Goal: Task Accomplishment & Management: Manage account settings

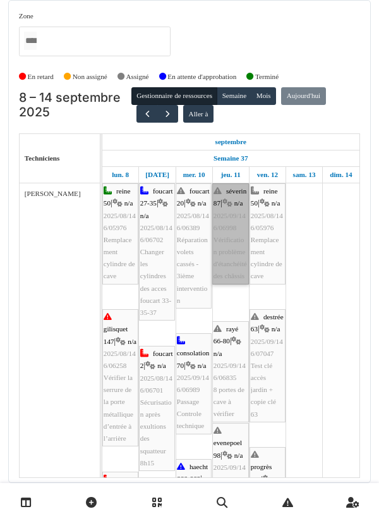
click at [229, 252] on link "séverin 87 | n/a 2025/09/146/06998 Vérification problème d'étanchéité des châss…" at bounding box center [230, 233] width 37 height 101
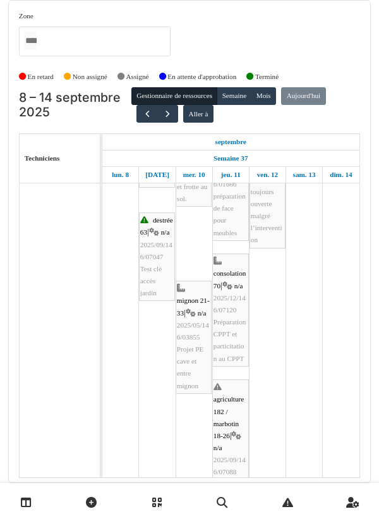
scroll to position [596, 0]
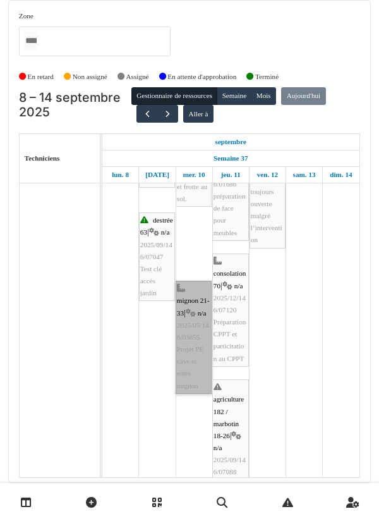
click at [194, 360] on link "mignon 21-33 | n/a 2025/05/146/03855 Projet PE cave et entre mignon" at bounding box center [194, 337] width 36 height 113
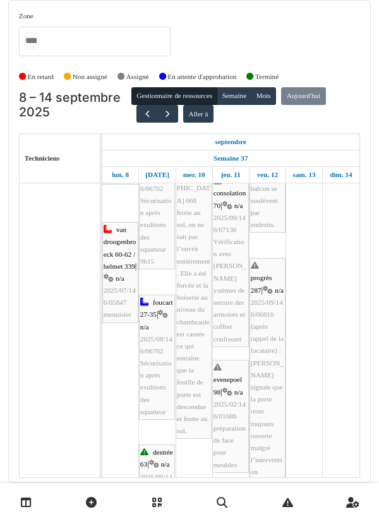
scroll to position [0, 0]
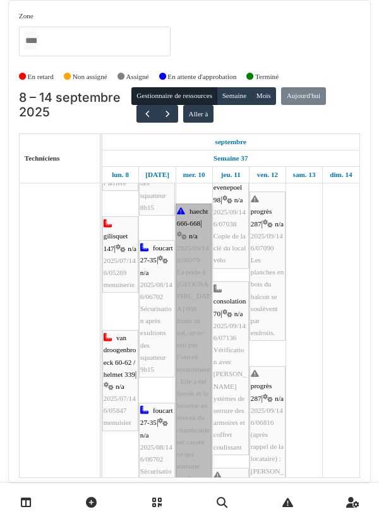
click at [199, 341] on link "haecht 666-668 | n/a 2025/09/146/06979 La porte à rue de la chaussée d’Haecht 6…" at bounding box center [194, 375] width 36 height 343
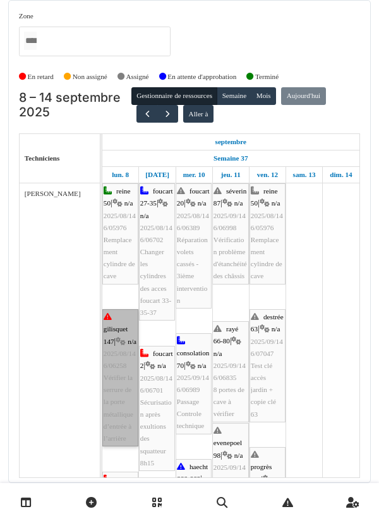
click at [123, 385] on link "gilisquet 147 | n/a 2025/08/146/06258 Vérifier la serrure de la porte métalliqu…" at bounding box center [120, 377] width 36 height 137
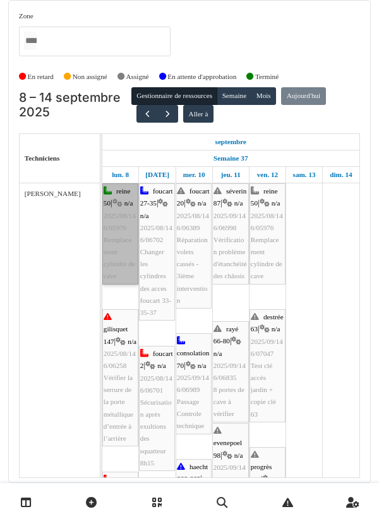
click at [119, 246] on link "reine 50 | n/a 2025/08/146/05976 Remplacement cylindre de cave" at bounding box center [120, 233] width 36 height 101
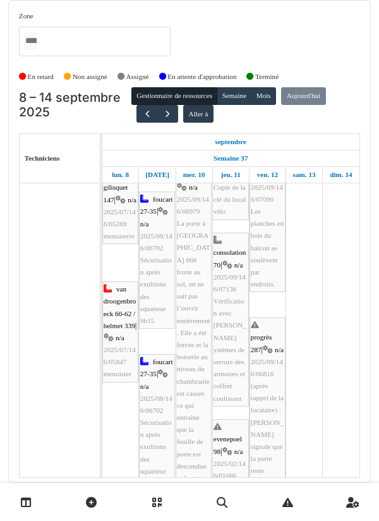
scroll to position [304, 0]
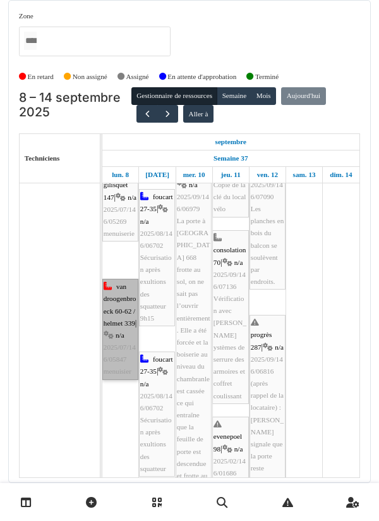
click at [120, 327] on link "van droogenbroeck 60-62 / helmet 339 | n/a 2025/07/146/05847 menuisier" at bounding box center [120, 329] width 36 height 101
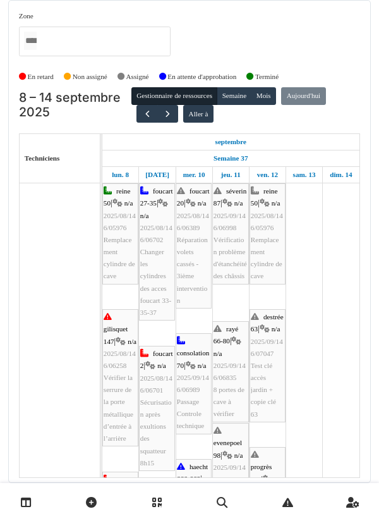
scroll to position [0, 0]
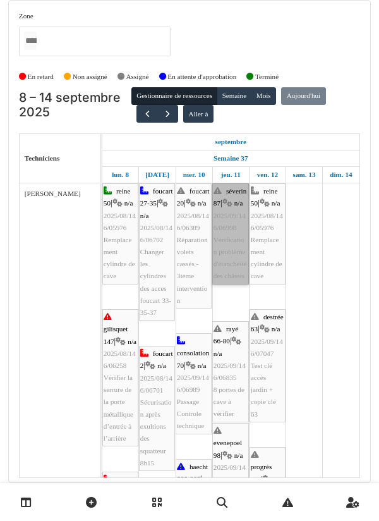
click at [233, 264] on link "séverin 87 | n/a 2025/09/146/06998 Vérification problème d'étanchéité des châss…" at bounding box center [230, 233] width 37 height 101
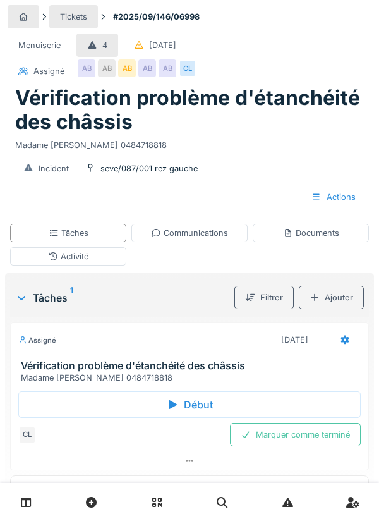
click at [178, 401] on icon at bounding box center [172, 405] width 13 height 10
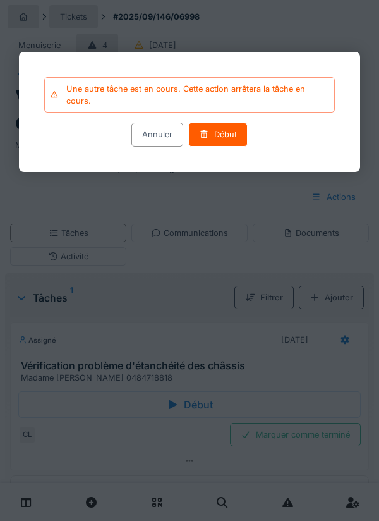
click at [224, 141] on div "Début" at bounding box center [217, 134] width 59 height 23
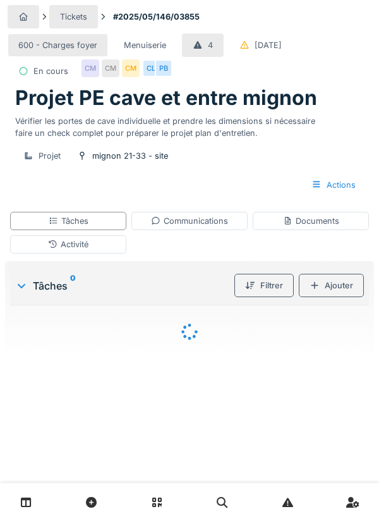
click at [74, 227] on div "Tâches" at bounding box center [69, 221] width 40 height 12
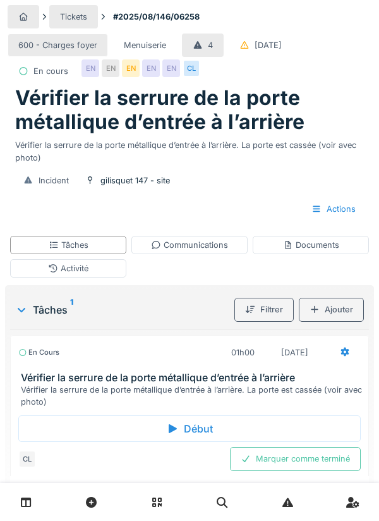
click at [207, 251] on div "Communications" at bounding box center [189, 245] width 77 height 12
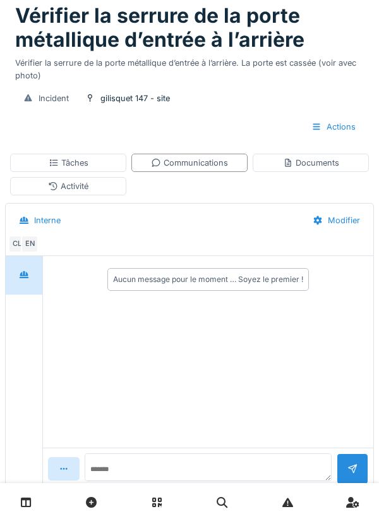
scroll to position [110, 0]
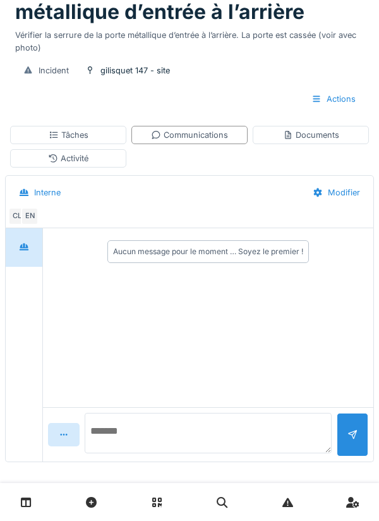
click at [130, 453] on textarea at bounding box center [208, 433] width 247 height 40
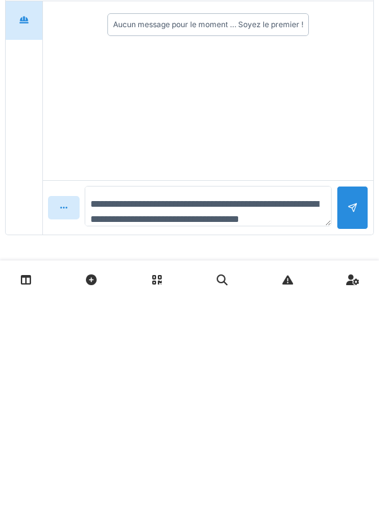
scroll to position [15, 0]
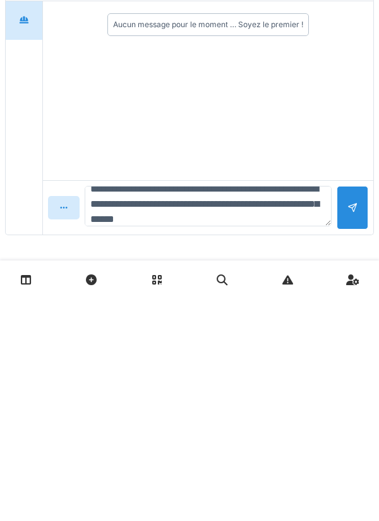
type textarea "**********"
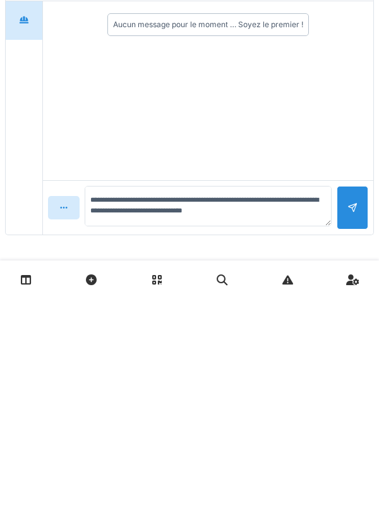
click at [357, 435] on div at bounding box center [353, 430] width 10 height 12
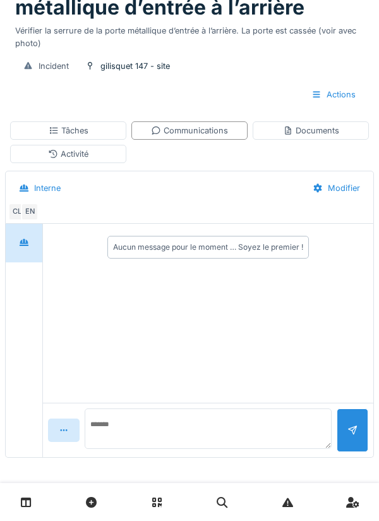
scroll to position [0, 0]
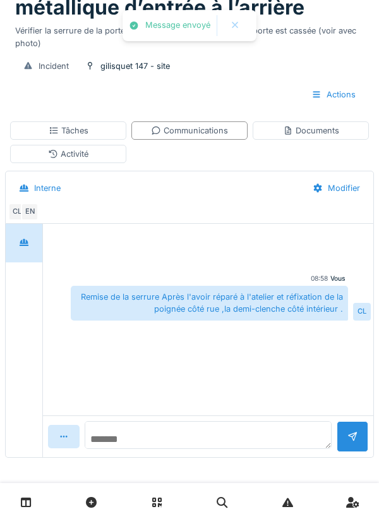
click at [149, 433] on textarea at bounding box center [208, 435] width 247 height 28
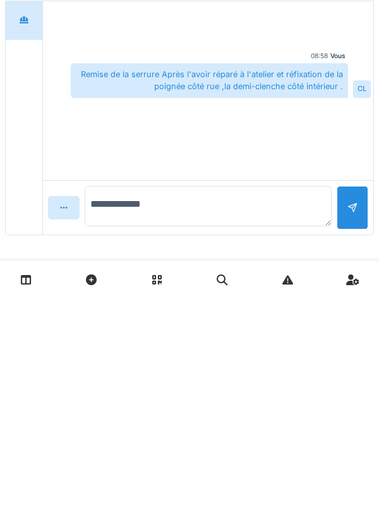
type textarea "**********"
click at [345, 432] on div at bounding box center [353, 430] width 32 height 44
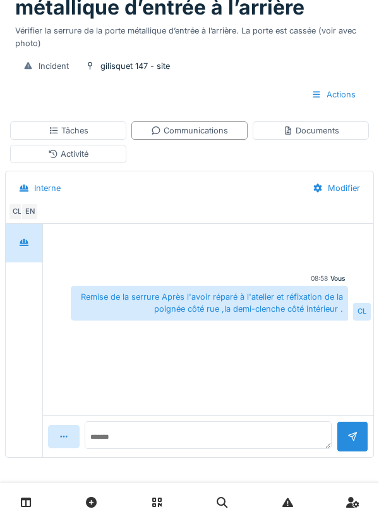
click at [305, 130] on div "Documents" at bounding box center [311, 131] width 56 height 12
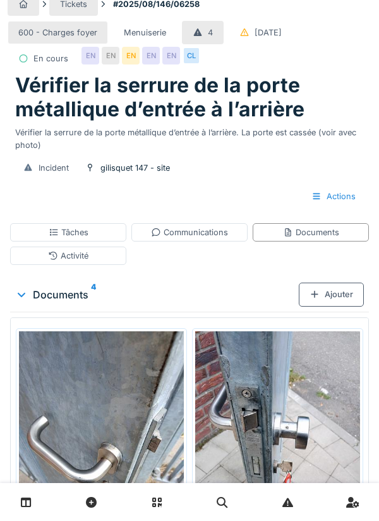
scroll to position [143, 0]
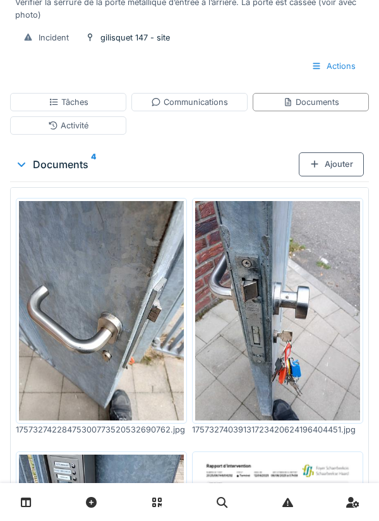
click at [93, 111] on div "Tâches" at bounding box center [68, 102] width 116 height 18
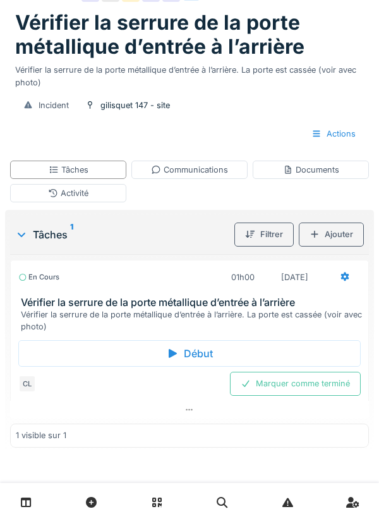
scroll to position [104, 0]
click at [78, 194] on div "Activité" at bounding box center [68, 193] width 40 height 12
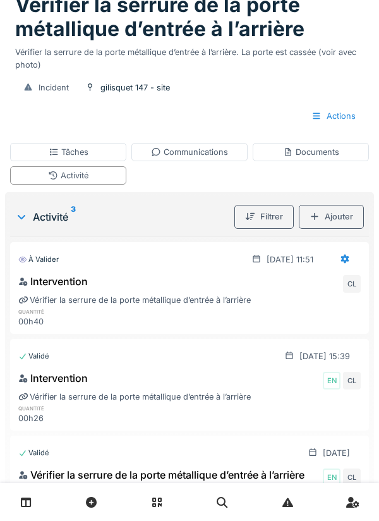
scroll to position [0, 0]
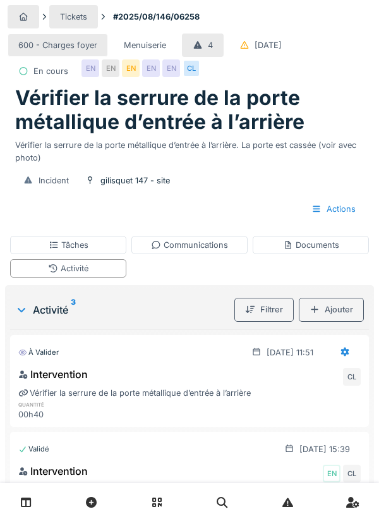
click at [339, 364] on div at bounding box center [345, 352] width 32 height 23
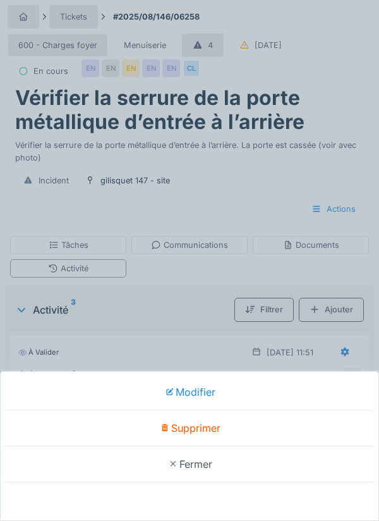
click at [238, 221] on div "Modifier Supprimer Fermer" at bounding box center [189, 260] width 379 height 521
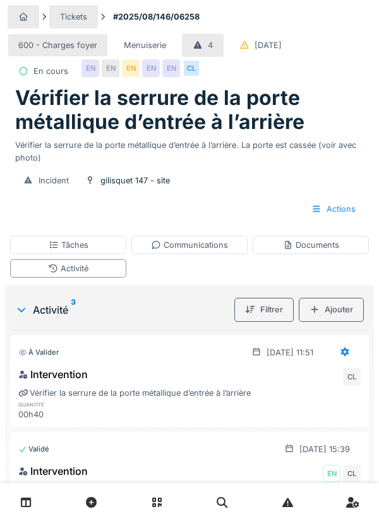
click at [87, 251] on div "Tâches" at bounding box center [69, 245] width 40 height 12
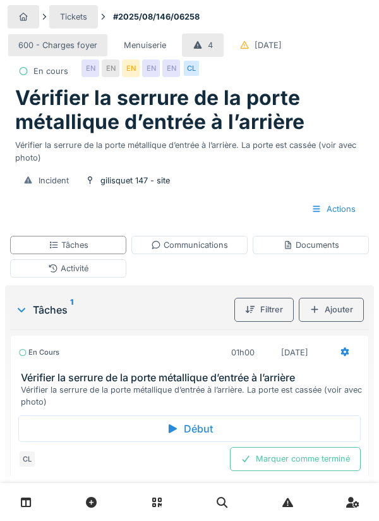
click at [342, 357] on icon at bounding box center [345, 352] width 8 height 9
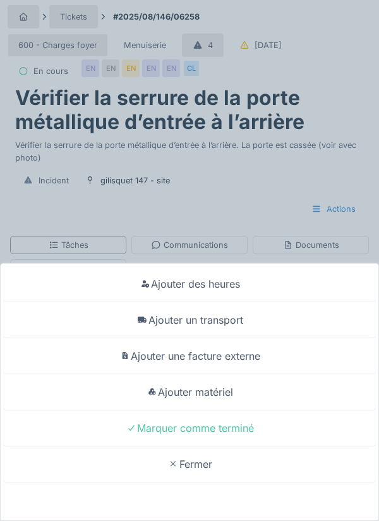
click at [231, 317] on div "Ajouter un transport" at bounding box center [189, 320] width 373 height 36
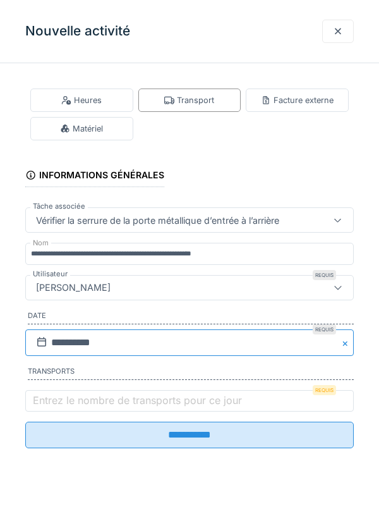
click at [62, 345] on input "**********" at bounding box center [189, 342] width 329 height 27
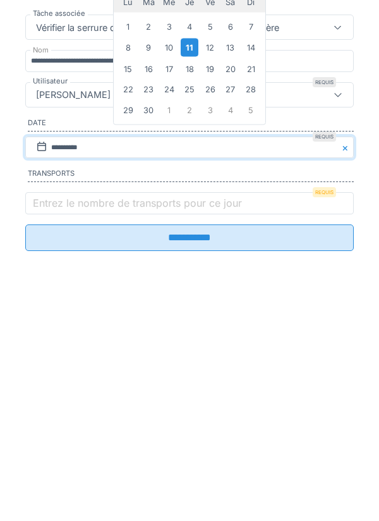
click at [129, 247] on div "8" at bounding box center [127, 240] width 17 height 17
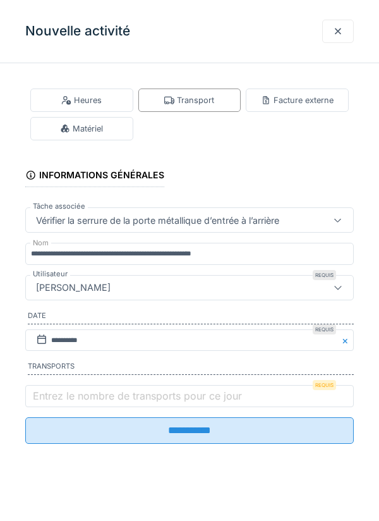
click at [71, 395] on label "Entrez le nombre de transports pour ce jour" at bounding box center [137, 395] width 214 height 15
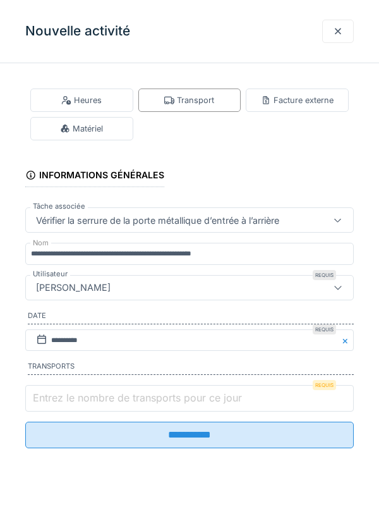
click at [71, 395] on input "Entrez le nombre de transports pour ce jour" at bounding box center [189, 398] width 329 height 27
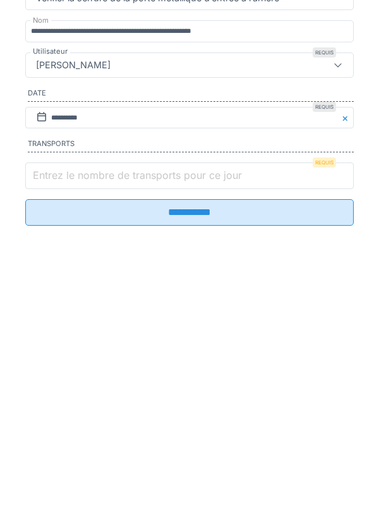
scroll to position [30, 0]
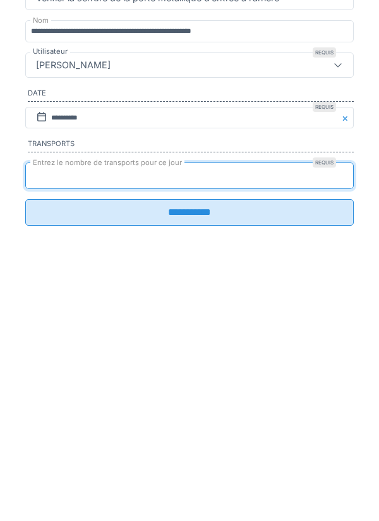
type input "*"
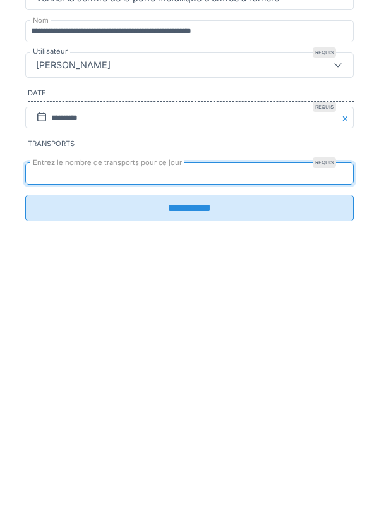
click at [197, 440] on input "**********" at bounding box center [189, 430] width 329 height 27
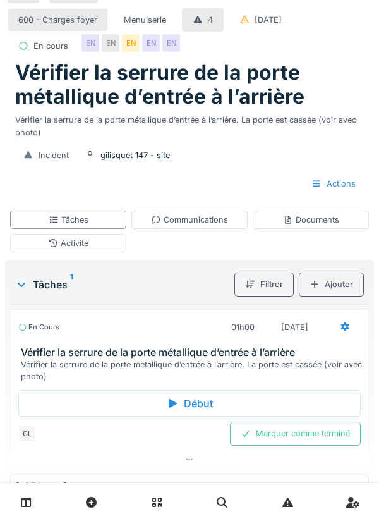
scroll to position [24, 0]
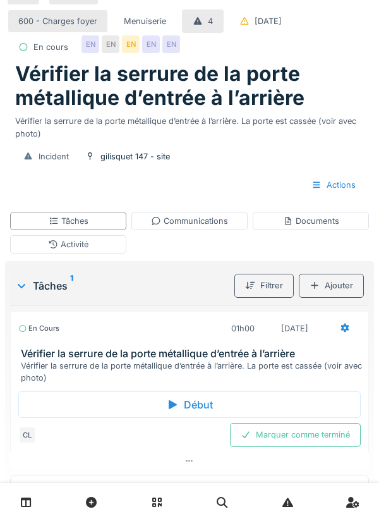
click at [314, 446] on div "Marquer comme terminé" at bounding box center [295, 434] width 131 height 23
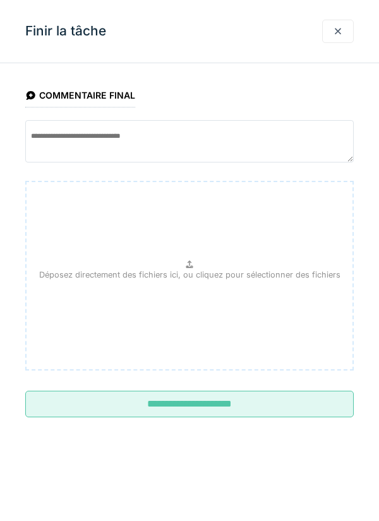
click at [209, 403] on input "**********" at bounding box center [189, 404] width 329 height 27
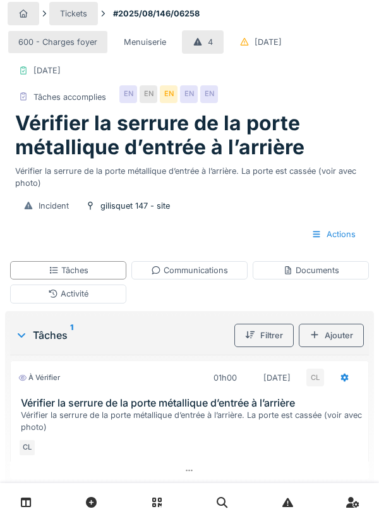
scroll to position [0, 0]
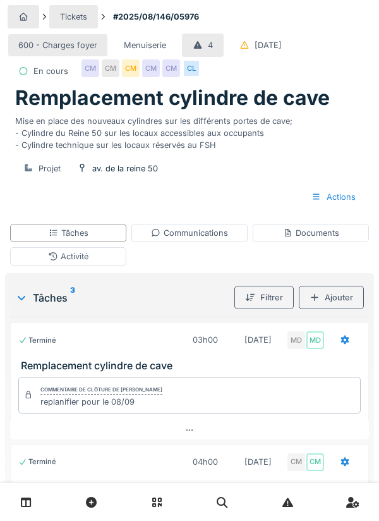
click at [196, 239] on div "Communications" at bounding box center [189, 233] width 77 height 12
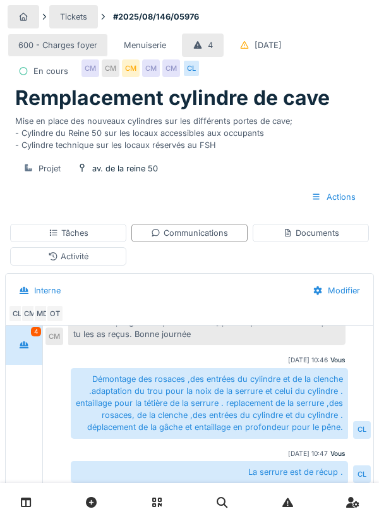
scroll to position [352, 0]
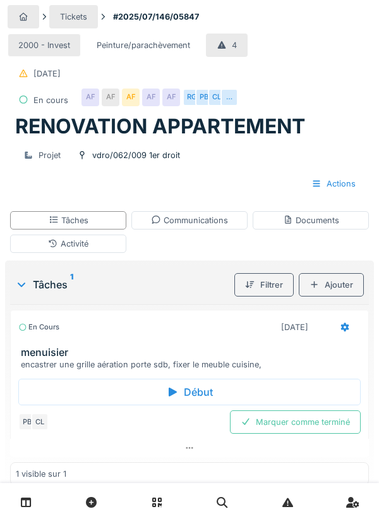
click at [78, 246] on div "Activité" at bounding box center [68, 244] width 40 height 12
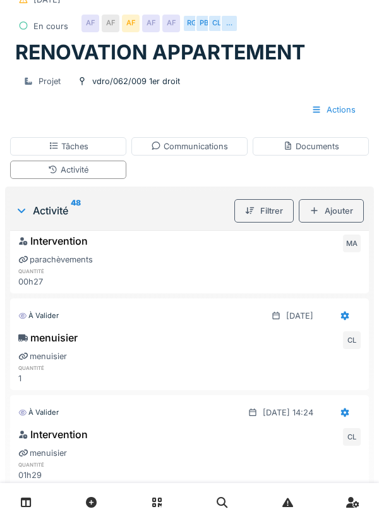
scroll to position [1361, 0]
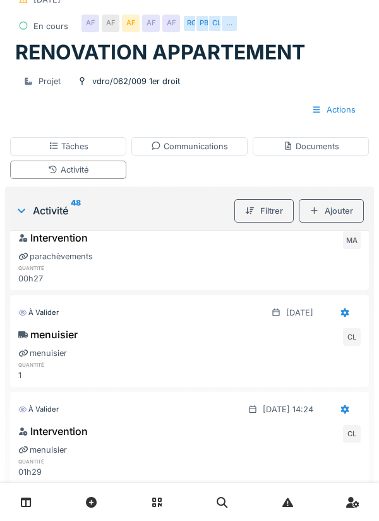
click at [200, 145] on div "Communications" at bounding box center [189, 146] width 77 height 12
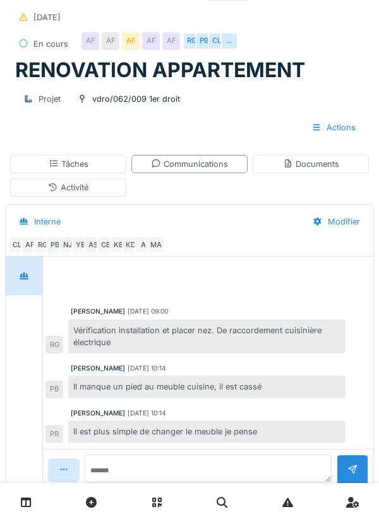
scroll to position [243, 0]
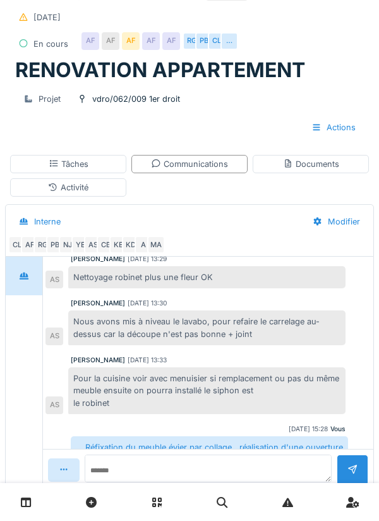
click at [322, 163] on div "Documents" at bounding box center [311, 164] width 56 height 12
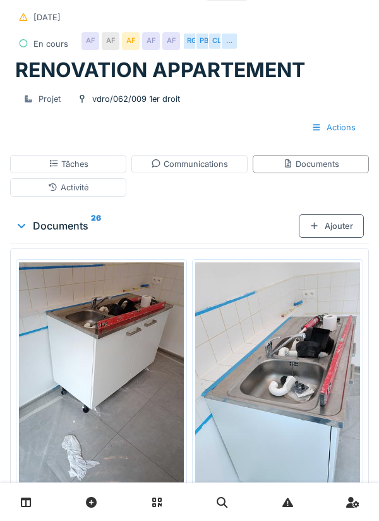
click at [75, 166] on div "Tâches" at bounding box center [69, 164] width 40 height 12
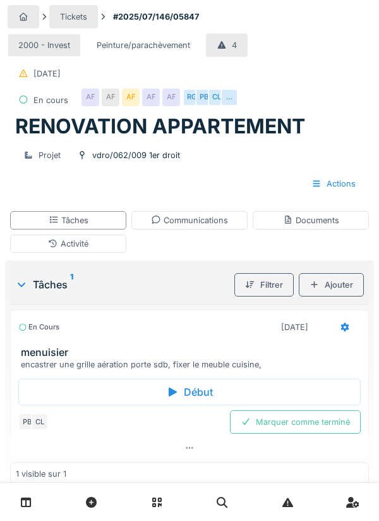
click at [299, 422] on div "Marquer comme terminé" at bounding box center [295, 421] width 131 height 23
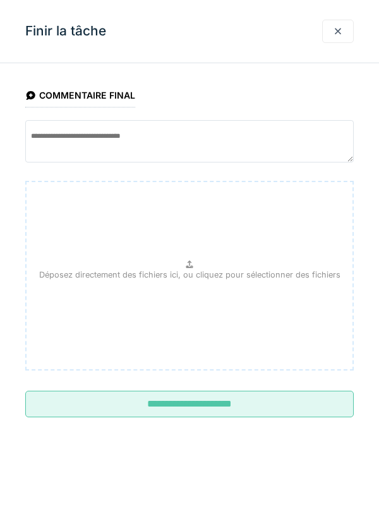
click at [203, 402] on input "**********" at bounding box center [189, 404] width 329 height 27
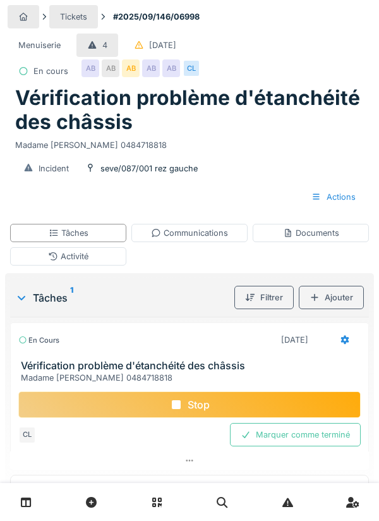
click at [204, 236] on div "Communications" at bounding box center [189, 233] width 77 height 12
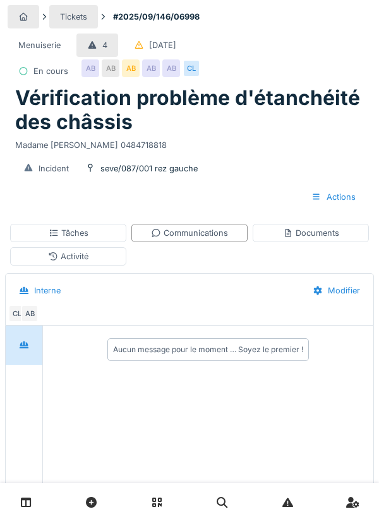
click at [252, 140] on div "Madame [PERSON_NAME] 0484718818" at bounding box center [189, 142] width 349 height 17
click at [309, 234] on div "Documents" at bounding box center [311, 233] width 56 height 12
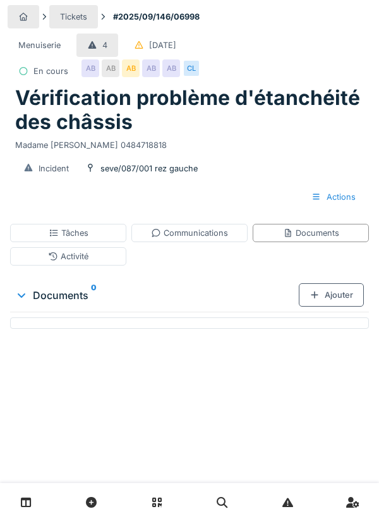
click at [329, 289] on div "Ajouter" at bounding box center [331, 294] width 65 height 23
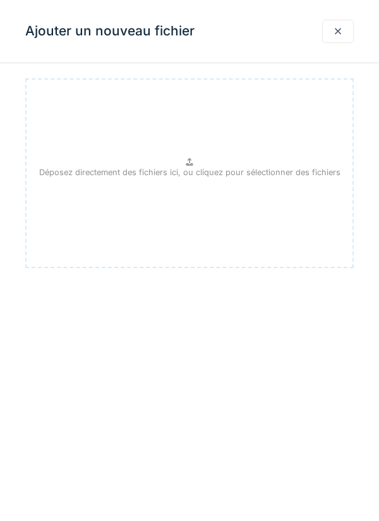
click at [197, 164] on div "Déposez directement des fichiers ici, ou cliquez pour sélectionner des fichiers" at bounding box center [189, 173] width 329 height 190
type input "**********"
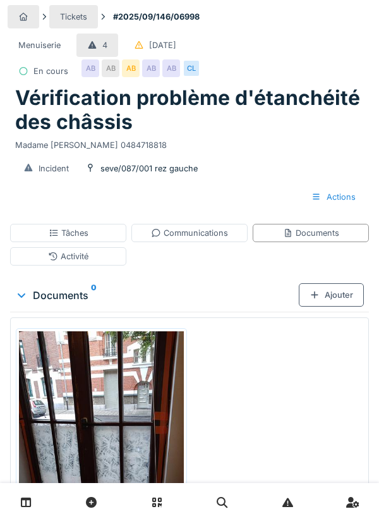
click at [319, 236] on div "Documents" at bounding box center [311, 233] width 56 height 12
click at [329, 300] on div "Ajouter" at bounding box center [331, 294] width 65 height 23
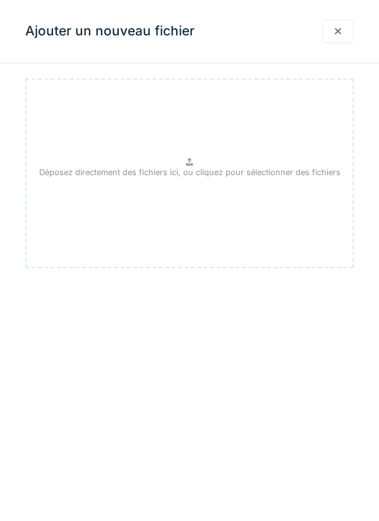
click at [199, 168] on p "Déposez directement des fichiers ici, ou cliquez pour sélectionner des fichiers" at bounding box center [190, 172] width 302 height 12
type input "**********"
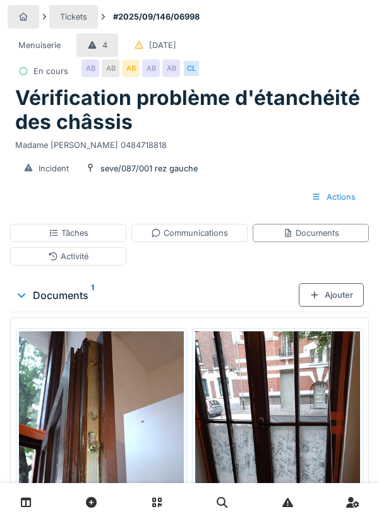
click at [319, 302] on div "Ajouter" at bounding box center [331, 294] width 65 height 23
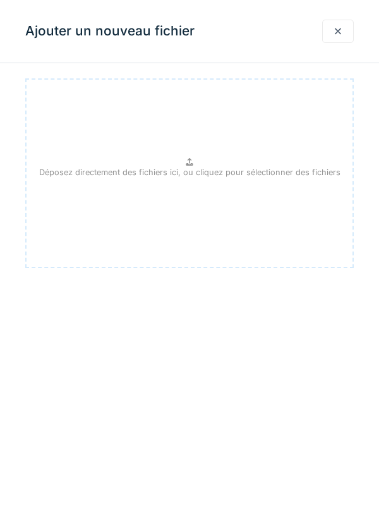
click at [184, 170] on p "Déposez directement des fichiers ici, ou cliquez pour sélectionner des fichiers" at bounding box center [190, 172] width 302 height 12
type input "**********"
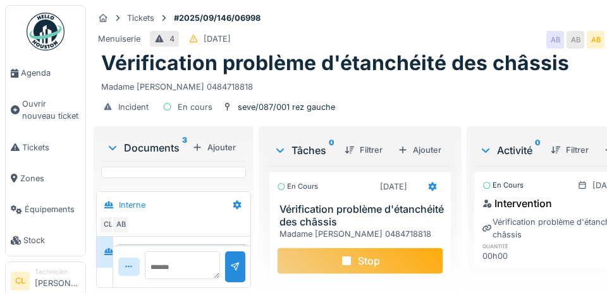
scroll to position [9, 0]
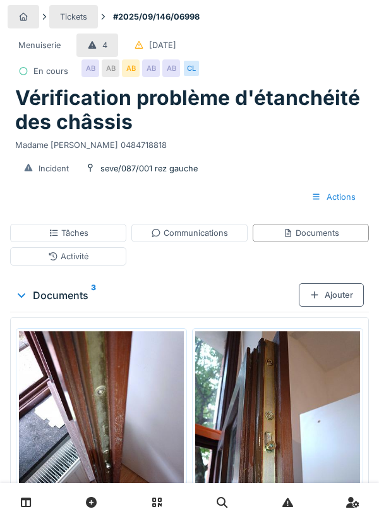
click at [332, 300] on div "Ajouter" at bounding box center [331, 294] width 65 height 23
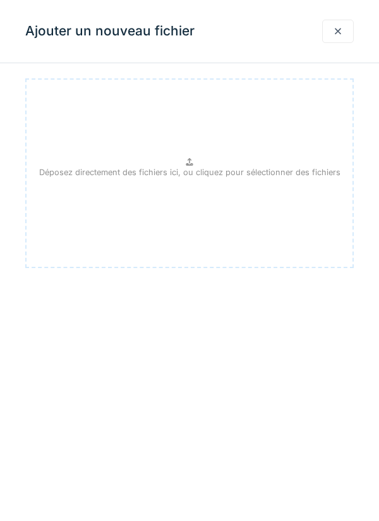
click at [188, 176] on p "Déposez directement des fichiers ici, ou cliquez pour sélectionner des fichiers" at bounding box center [190, 172] width 302 height 12
type input "**********"
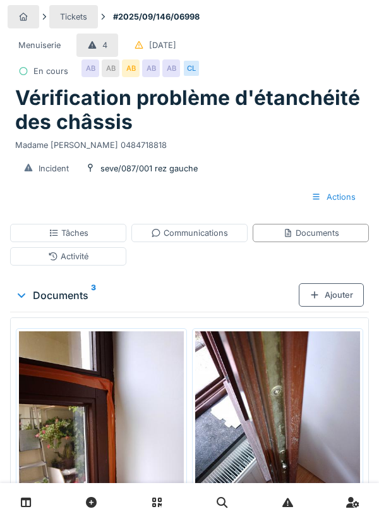
click at [333, 291] on div "Ajouter" at bounding box center [331, 294] width 65 height 23
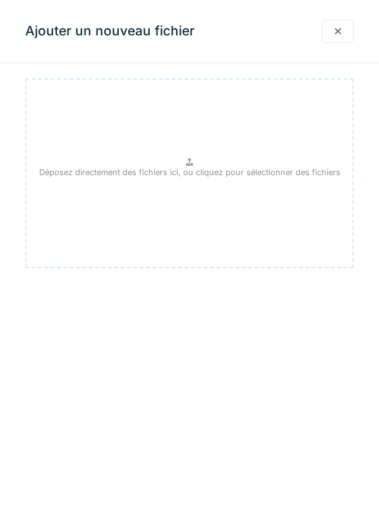
click at [192, 164] on icon at bounding box center [189, 162] width 7 height 8
type input "**********"
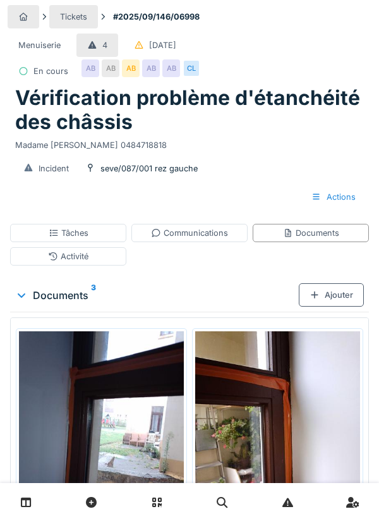
click at [338, 289] on div "Ajouter" at bounding box center [331, 294] width 65 height 23
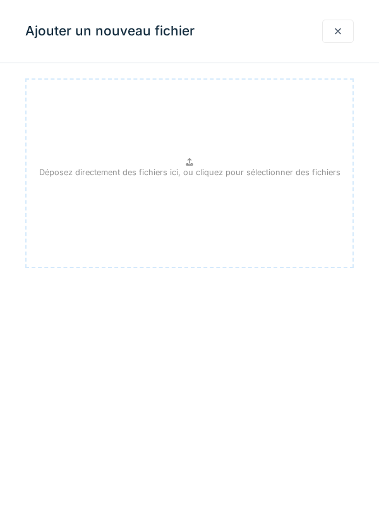
click at [204, 168] on p "Déposez directement des fichiers ici, ou cliquez pour sélectionner des fichiers" at bounding box center [190, 172] width 302 height 12
type input "**********"
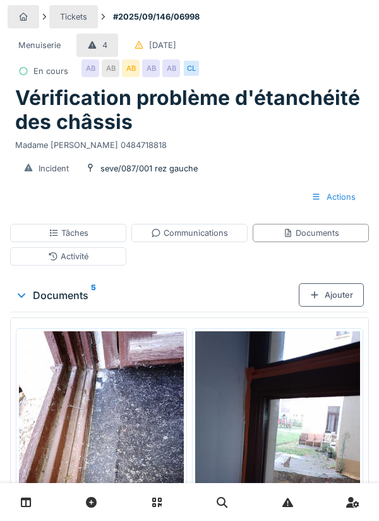
click at [336, 286] on div "Ajouter" at bounding box center [331, 294] width 65 height 23
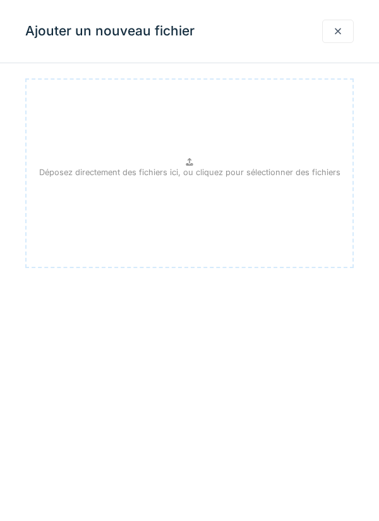
click at [183, 169] on p "Déposez directement des fichiers ici, ou cliquez pour sélectionner des fichiers" at bounding box center [190, 172] width 302 height 12
type input "**********"
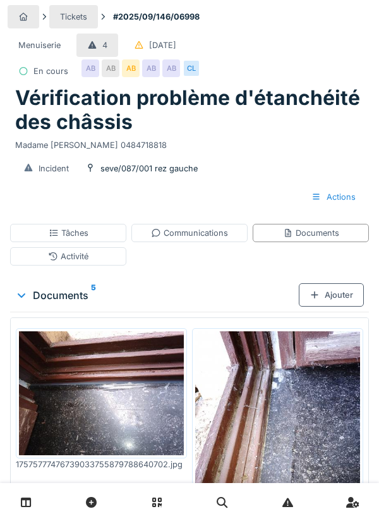
click at [334, 299] on div "Ajouter" at bounding box center [331, 294] width 65 height 23
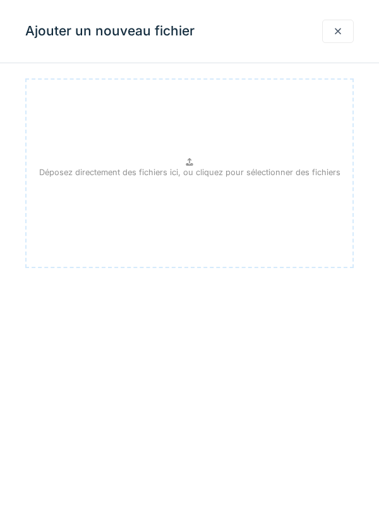
click at [207, 175] on p "Déposez directement des fichiers ici, ou cliquez pour sélectionner des fichiers" at bounding box center [190, 172] width 302 height 12
type input "**********"
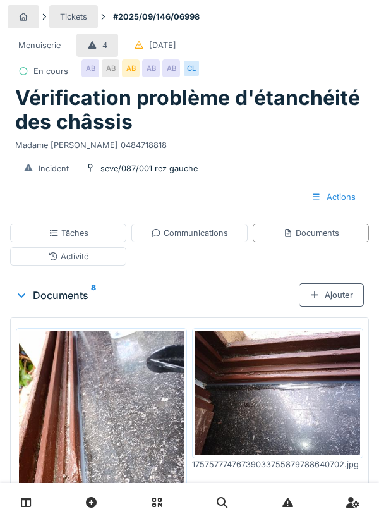
click at [333, 294] on div "Ajouter" at bounding box center [331, 294] width 65 height 23
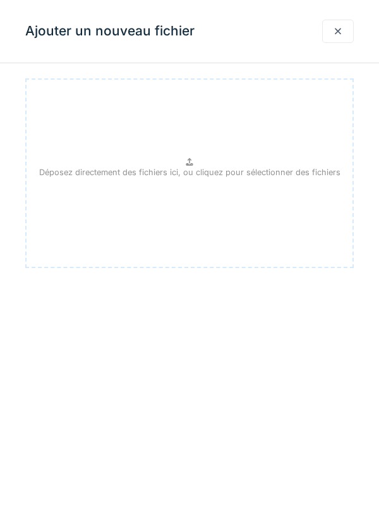
click at [183, 166] on p "Déposez directement des fichiers ici, ou cliquez pour sélectionner des fichiers" at bounding box center [190, 172] width 302 height 12
type input "**********"
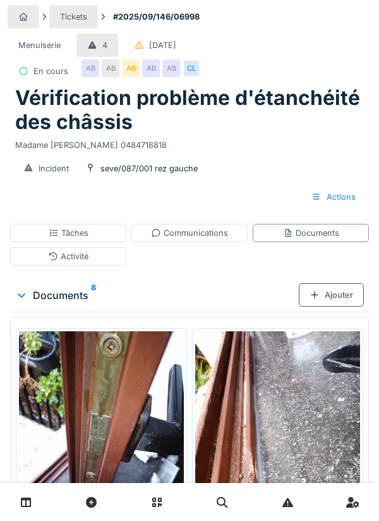
click at [89, 234] on div "Tâches" at bounding box center [68, 233] width 116 height 18
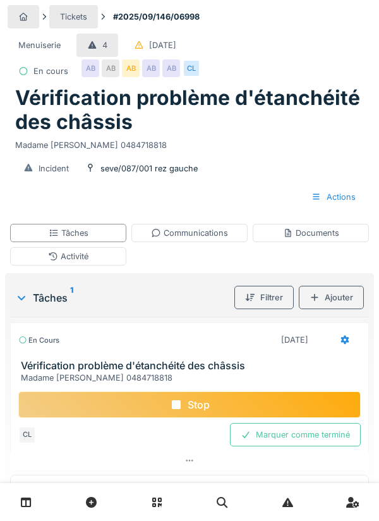
click at [199, 236] on div "Communications" at bounding box center [189, 233] width 77 height 12
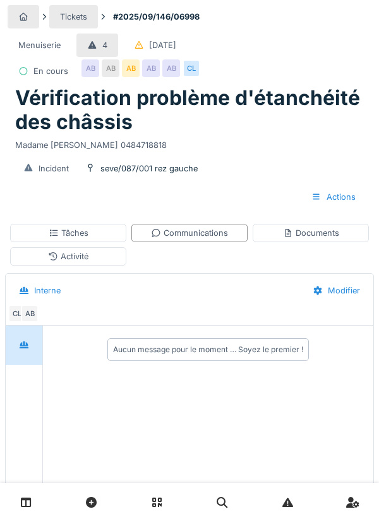
click at [192, 235] on div "Communications" at bounding box center [189, 233] width 77 height 12
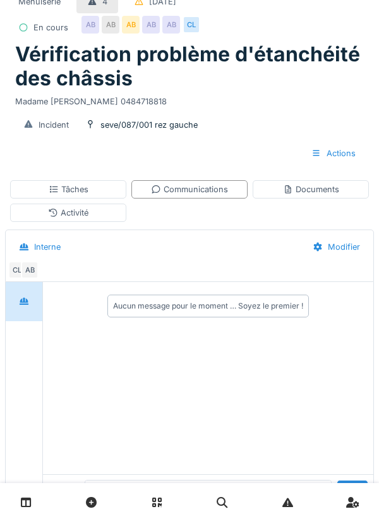
scroll to position [69, 0]
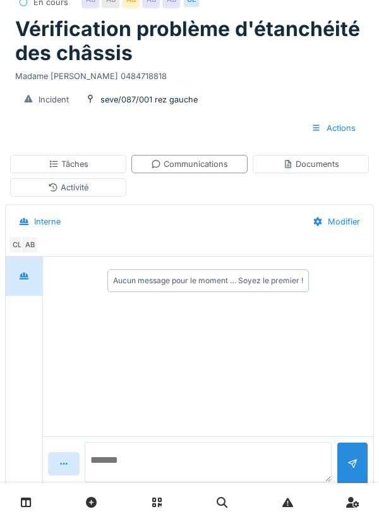
click at [145, 482] on textarea at bounding box center [208, 462] width 247 height 40
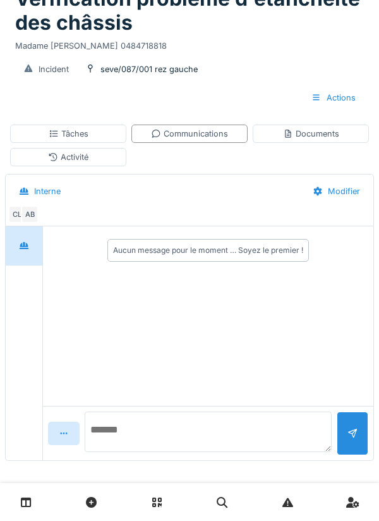
scroll to position [102, 0]
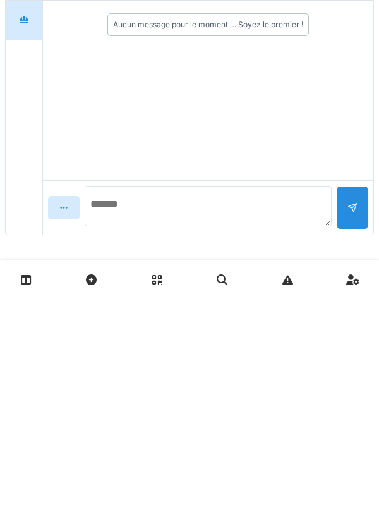
click at [159, 433] on textarea at bounding box center [208, 428] width 247 height 40
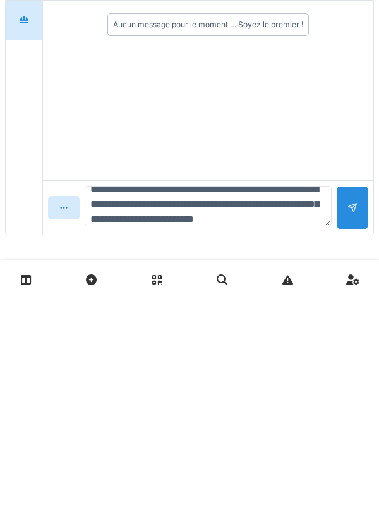
scroll to position [30, 0]
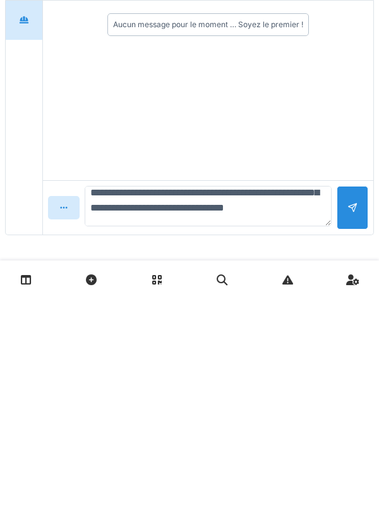
type textarea "**********"
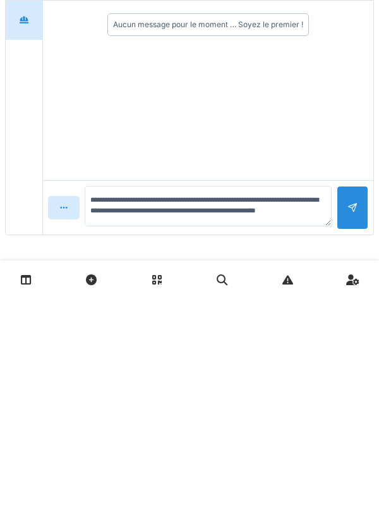
click at [352, 434] on div at bounding box center [353, 430] width 10 height 12
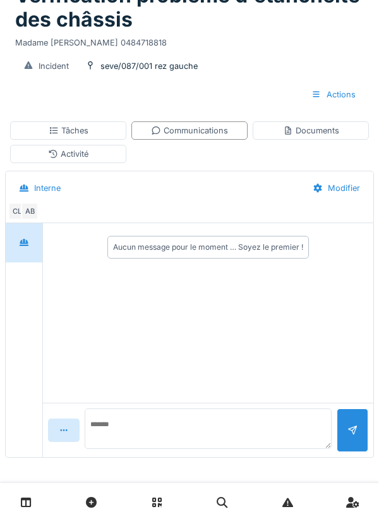
scroll to position [0, 0]
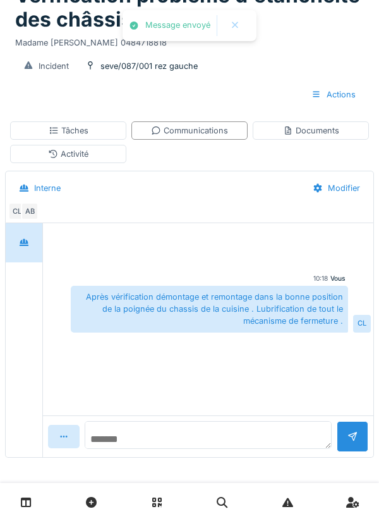
click at [152, 436] on textarea at bounding box center [208, 435] width 247 height 28
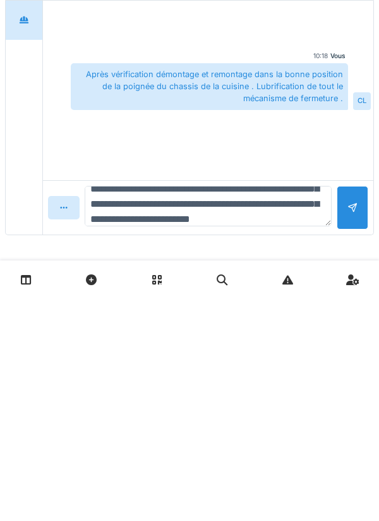
scroll to position [46, 0]
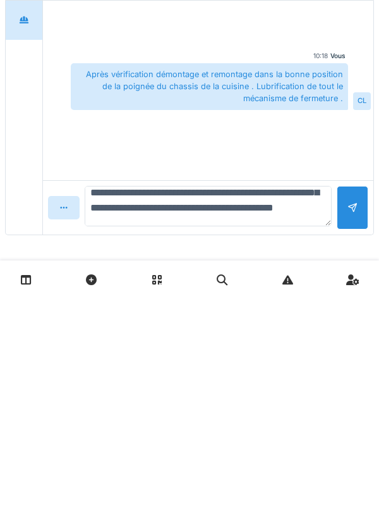
type textarea "**********"
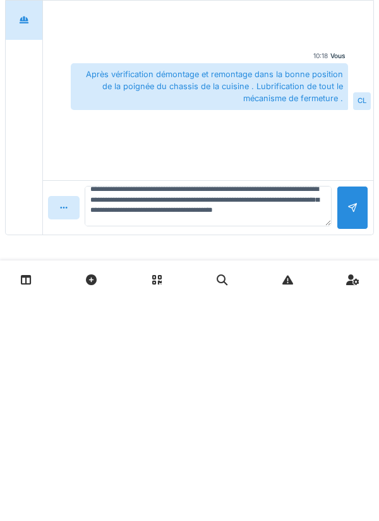
click at [346, 434] on div at bounding box center [353, 430] width 32 height 44
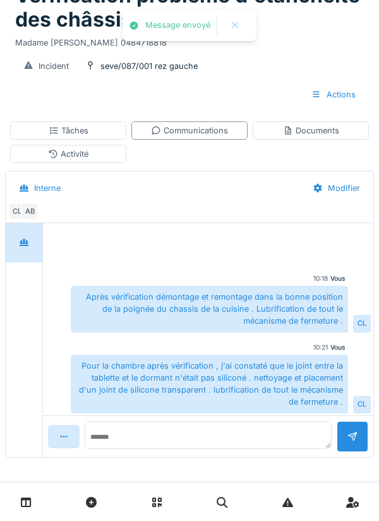
scroll to position [3, 0]
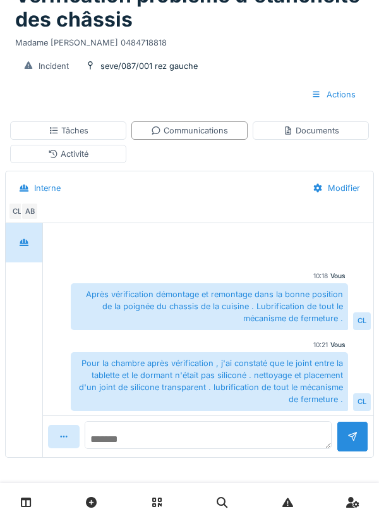
click at [178, 431] on textarea at bounding box center [208, 435] width 247 height 28
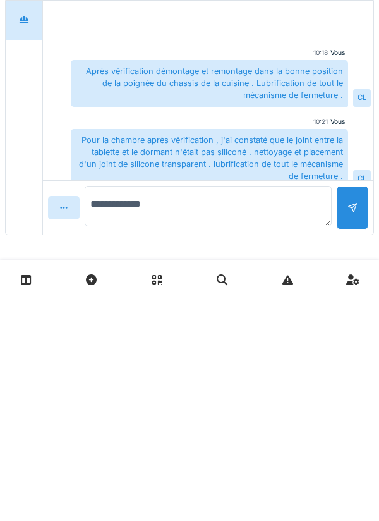
type textarea "**********"
click at [353, 432] on div at bounding box center [353, 430] width 10 height 12
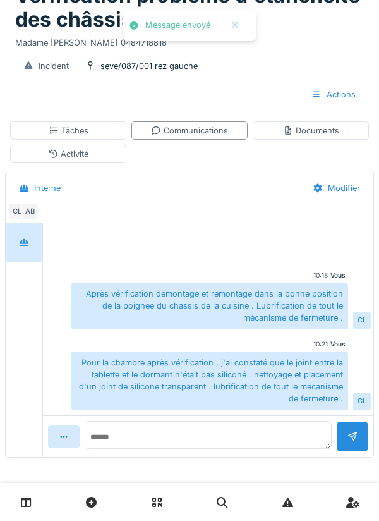
scroll to position [48, 0]
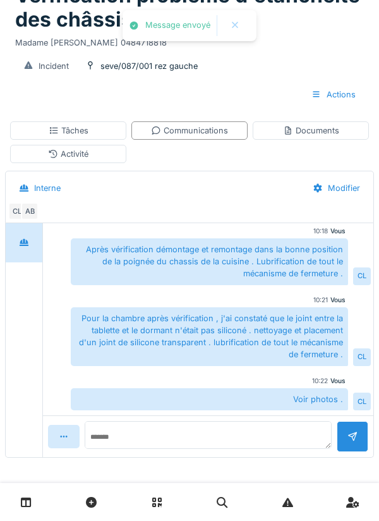
click at [76, 130] on div "Tâches" at bounding box center [69, 131] width 40 height 12
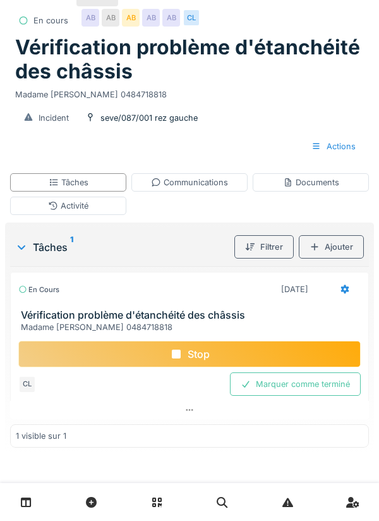
scroll to position [51, 0]
click at [339, 287] on div at bounding box center [345, 289] width 32 height 23
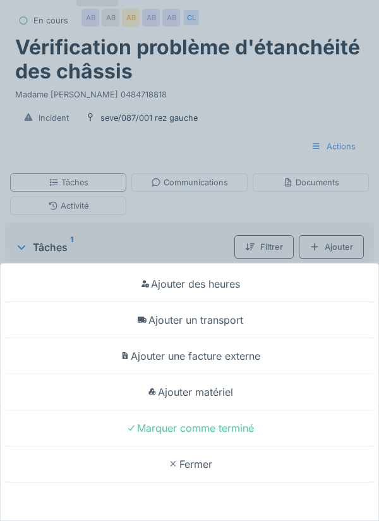
click at [229, 319] on div "Ajouter un transport" at bounding box center [189, 320] width 373 height 36
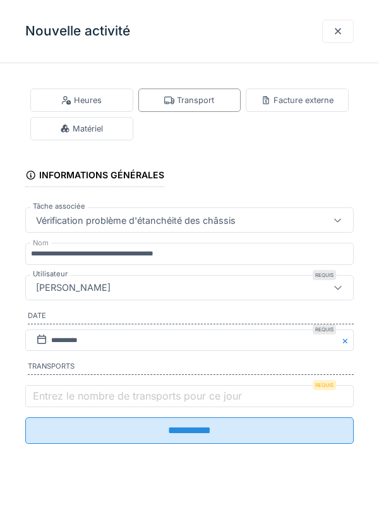
click at [91, 399] on label "Entrez le nombre de transports pour ce jour" at bounding box center [137, 395] width 214 height 15
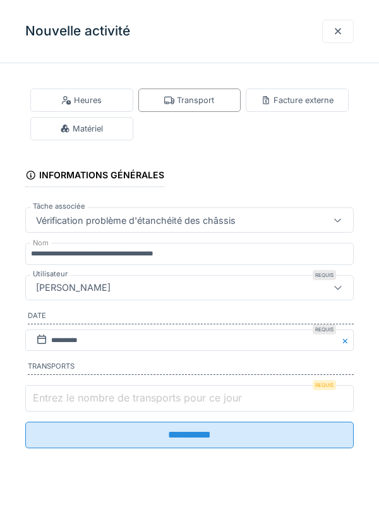
click at [91, 399] on input "Entrez le nombre de transports pour ce jour" at bounding box center [189, 398] width 329 height 27
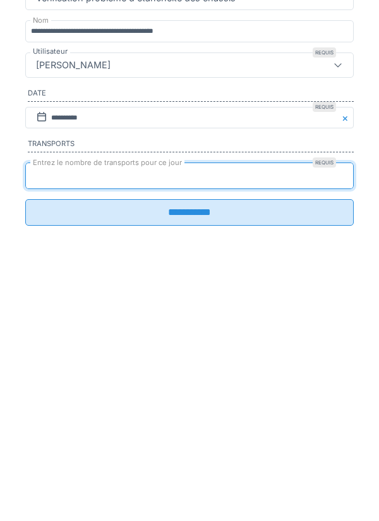
type input "*"
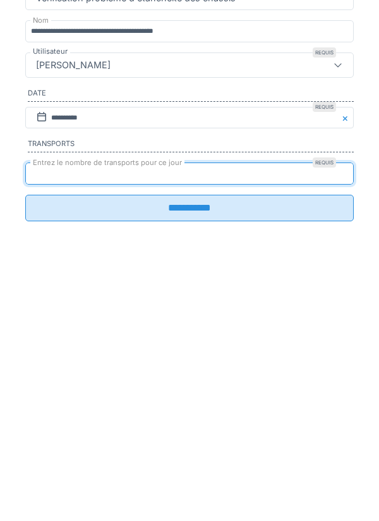
click at [195, 439] on input "**********" at bounding box center [189, 430] width 329 height 27
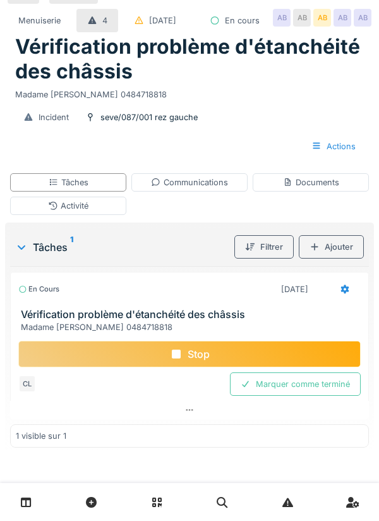
click at [322, 178] on div "Documents" at bounding box center [311, 182] width 56 height 12
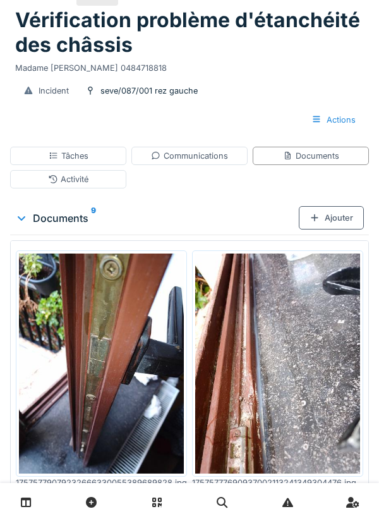
scroll to position [0, 0]
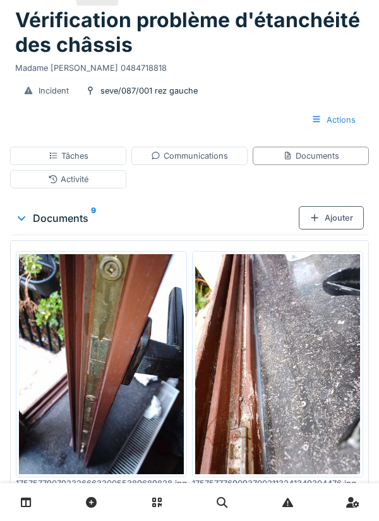
click at [70, 165] on div "Tâches" at bounding box center [68, 156] width 116 height 18
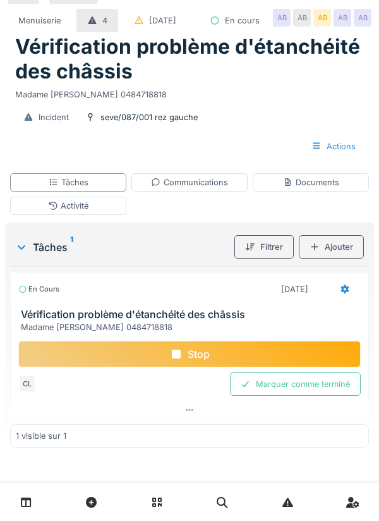
click at [349, 288] on icon at bounding box center [345, 289] width 10 height 8
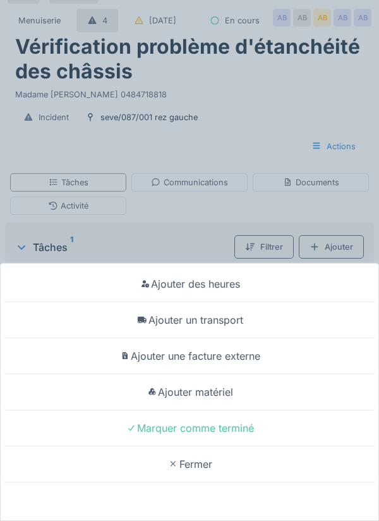
click at [218, 393] on div "Ajouter matériel" at bounding box center [189, 392] width 373 height 36
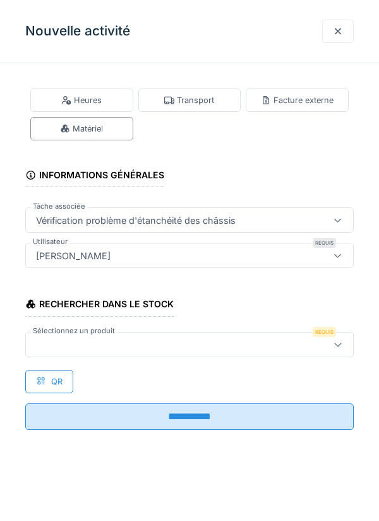
click at [78, 339] on div at bounding box center [169, 345] width 276 height 14
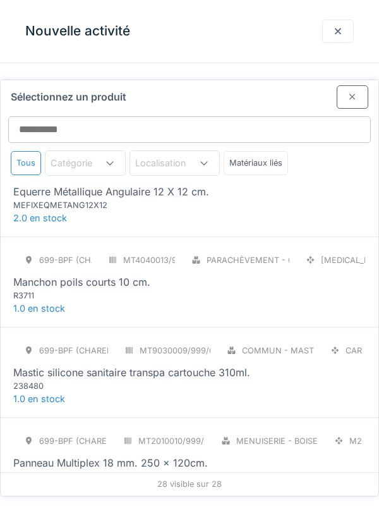
scroll to position [1304, 0]
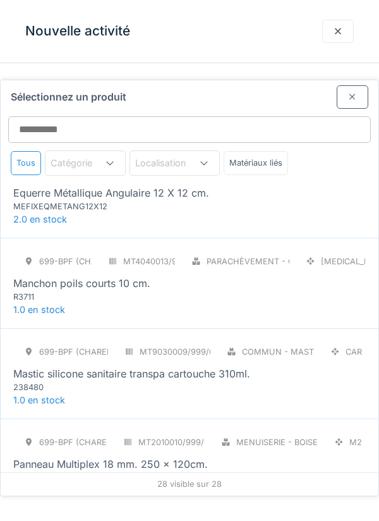
click at [94, 366] on div "Mastic silicone sanitaire transpa cartouche 310ml." at bounding box center [131, 373] width 237 height 15
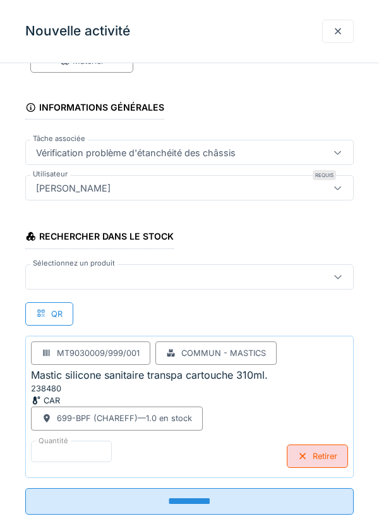
scroll to position [97, 0]
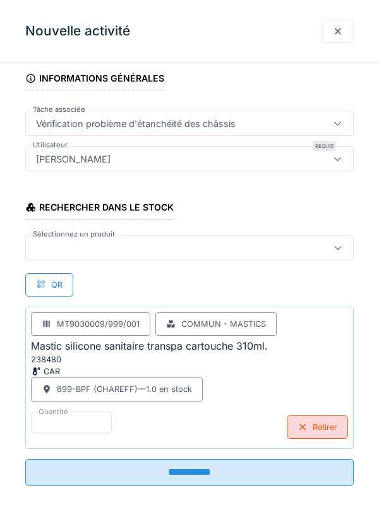
click at [184, 474] on input "**********" at bounding box center [189, 472] width 329 height 27
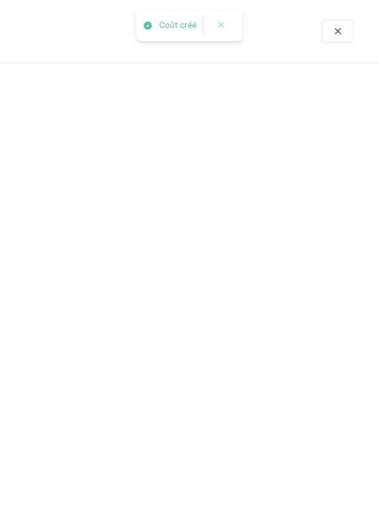
scroll to position [0, 0]
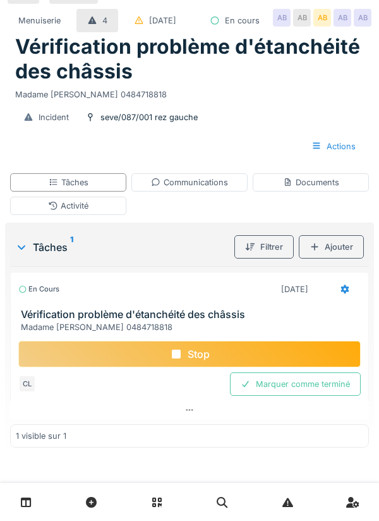
click at [85, 200] on div "Activité" at bounding box center [68, 206] width 40 height 12
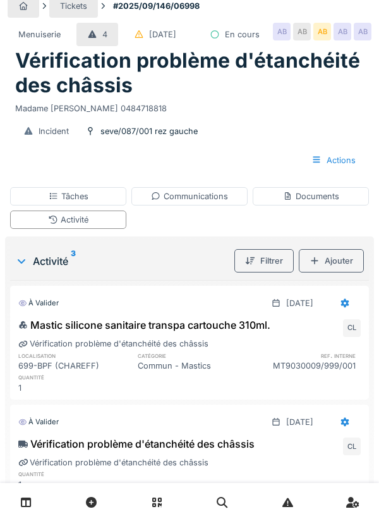
scroll to position [10, 0]
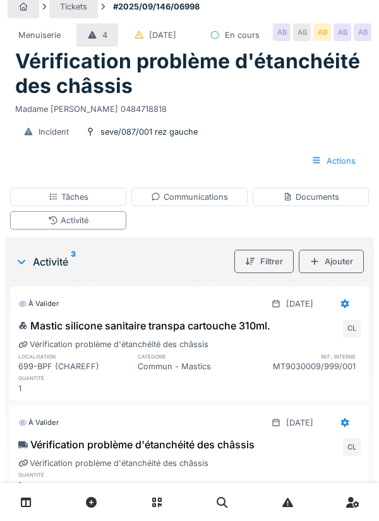
click at [64, 203] on div "Tâches" at bounding box center [69, 197] width 40 height 12
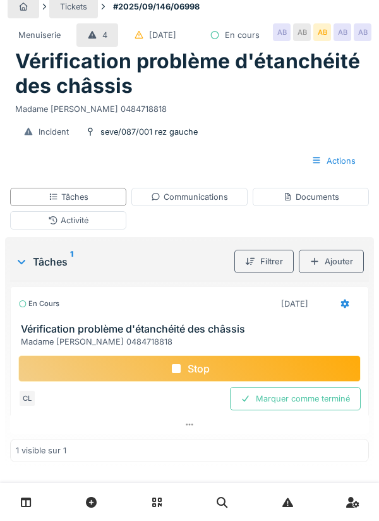
click at [344, 309] on icon at bounding box center [345, 304] width 8 height 9
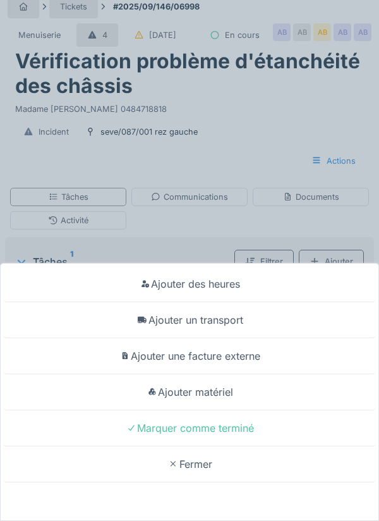
click at [221, 429] on div "Marquer comme terminé" at bounding box center [189, 428] width 373 height 36
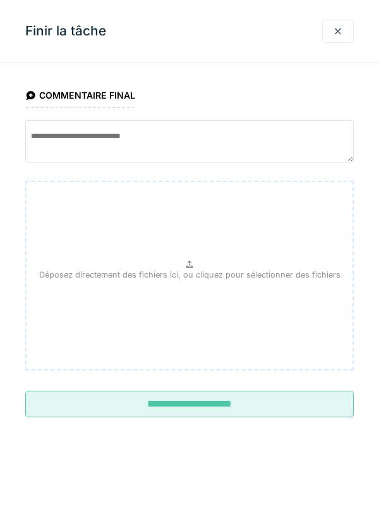
click at [219, 399] on input "**********" at bounding box center [189, 404] width 329 height 27
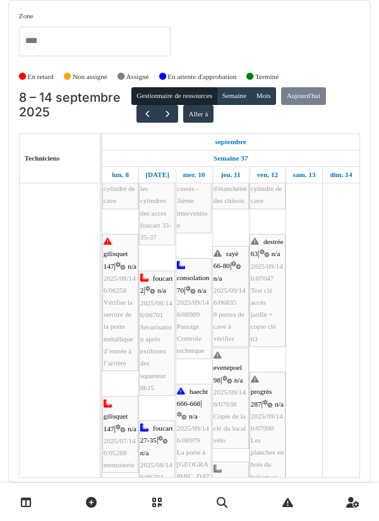
scroll to position [75, 0]
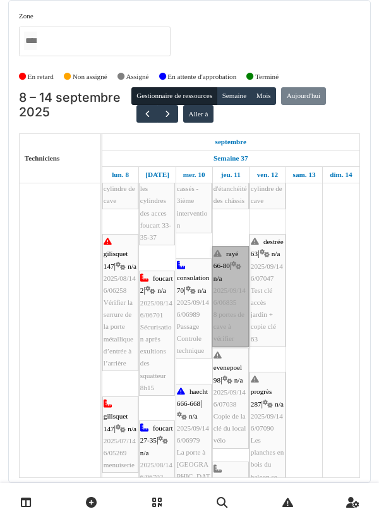
click at [229, 302] on link "rayé 66-80 | n/a 2025/09/146/06835 8 portes de cave à vérifier" at bounding box center [230, 296] width 37 height 101
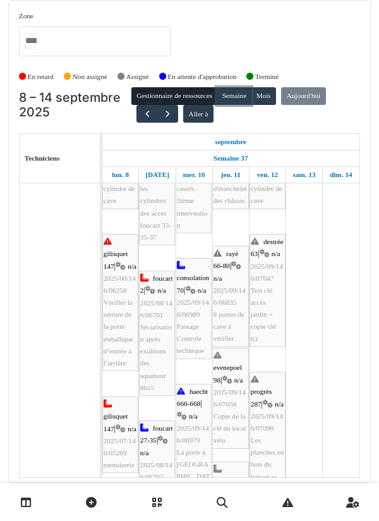
click at [236, 101] on button "Semaine" at bounding box center [234, 96] width 35 height 18
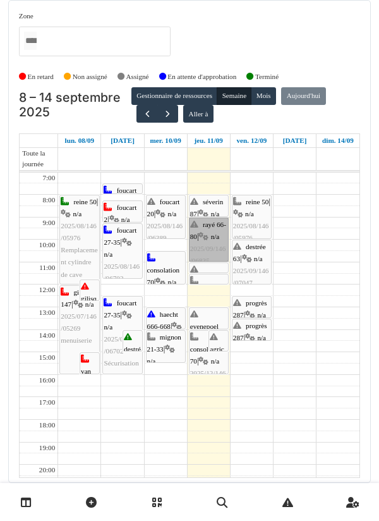
click at [211, 232] on link "rayé 66-80 | n/a 2025/09/146/06835 8 portes de cave à vérifier" at bounding box center [209, 239] width 40 height 44
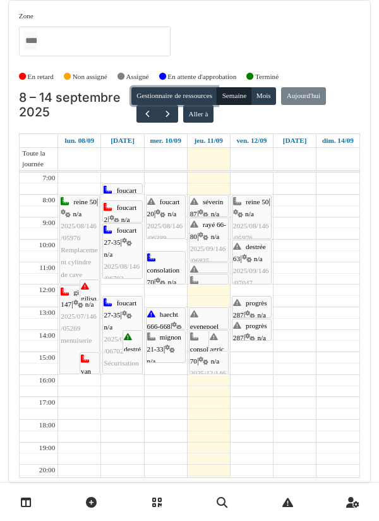
click at [159, 96] on button "Gestionnaire de ressources" at bounding box center [174, 96] width 86 height 18
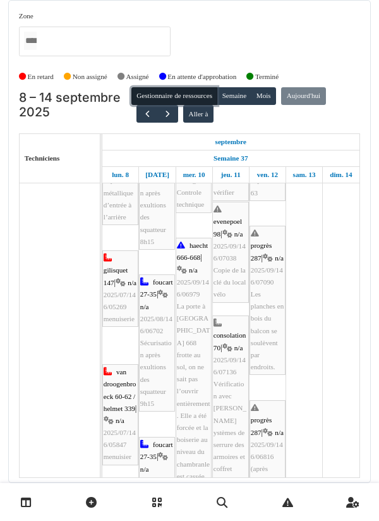
scroll to position [221, 0]
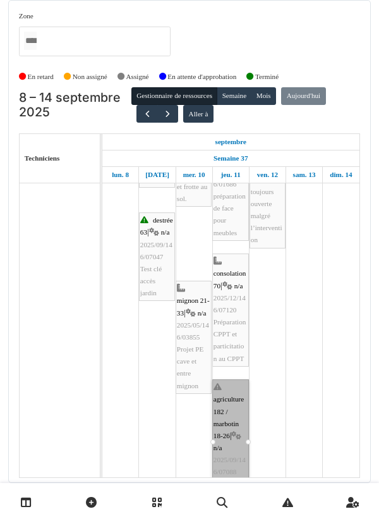
click at [326, 330] on td at bounding box center [341, 56] width 37 height 936
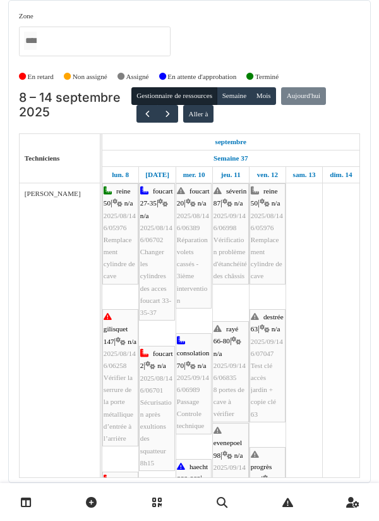
scroll to position [0, 0]
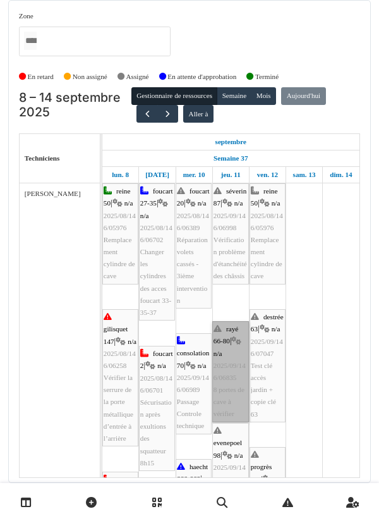
click at [230, 377] on link "rayé 66-80 | n/a 2025/09/146/06835 8 portes de cave à vérifier" at bounding box center [230, 371] width 37 height 101
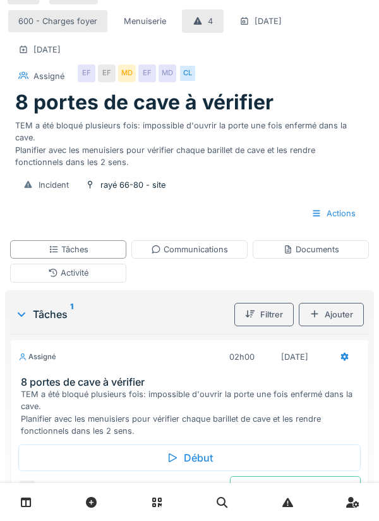
scroll to position [25, 0]
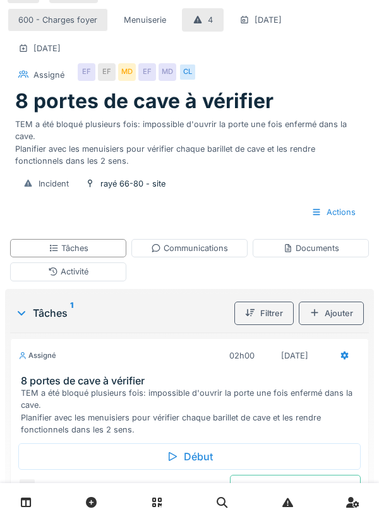
click at [198, 448] on div "Début" at bounding box center [189, 456] width 343 height 27
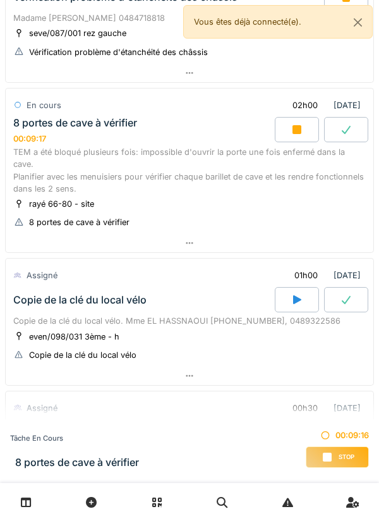
scroll to position [136, 0]
